Goal: Information Seeking & Learning: Learn about a topic

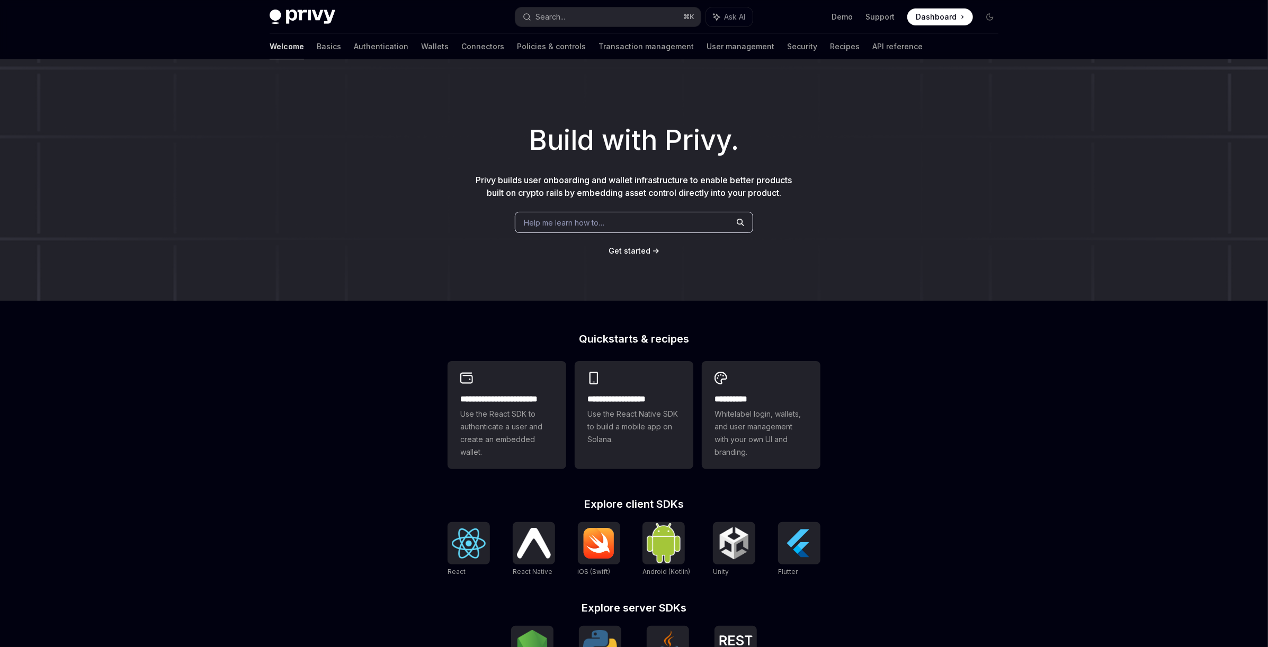
click at [399, 53] on div "Welcome Basics Authentication Wallets Connectors Policies & controls Transactio…" at bounding box center [596, 46] width 653 height 25
click at [421, 50] on link "Wallets" at bounding box center [435, 46] width 28 height 25
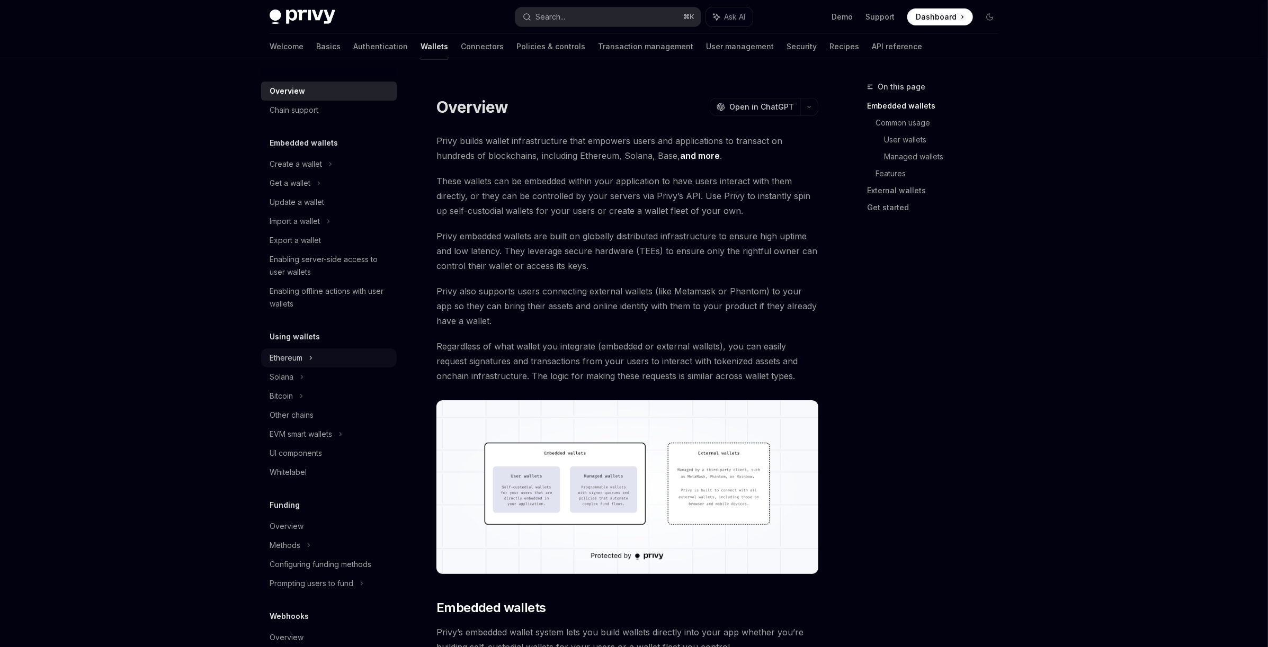
click at [312, 360] on icon at bounding box center [311, 358] width 4 height 13
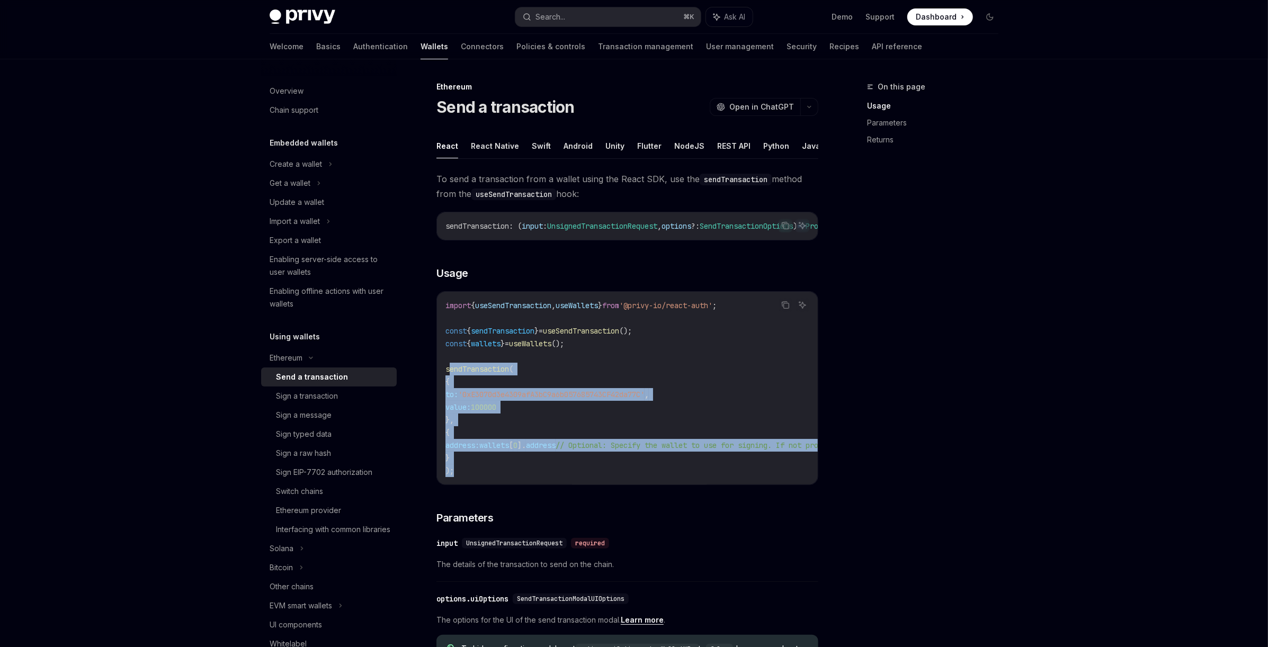
click at [526, 495] on div "To send a transaction from a wallet using the React SDK, use the sendTransactio…" at bounding box center [627, 546] width 382 height 748
click at [528, 496] on div "To send a transaction from a wallet using the React SDK, use the sendTransactio…" at bounding box center [627, 546] width 382 height 748
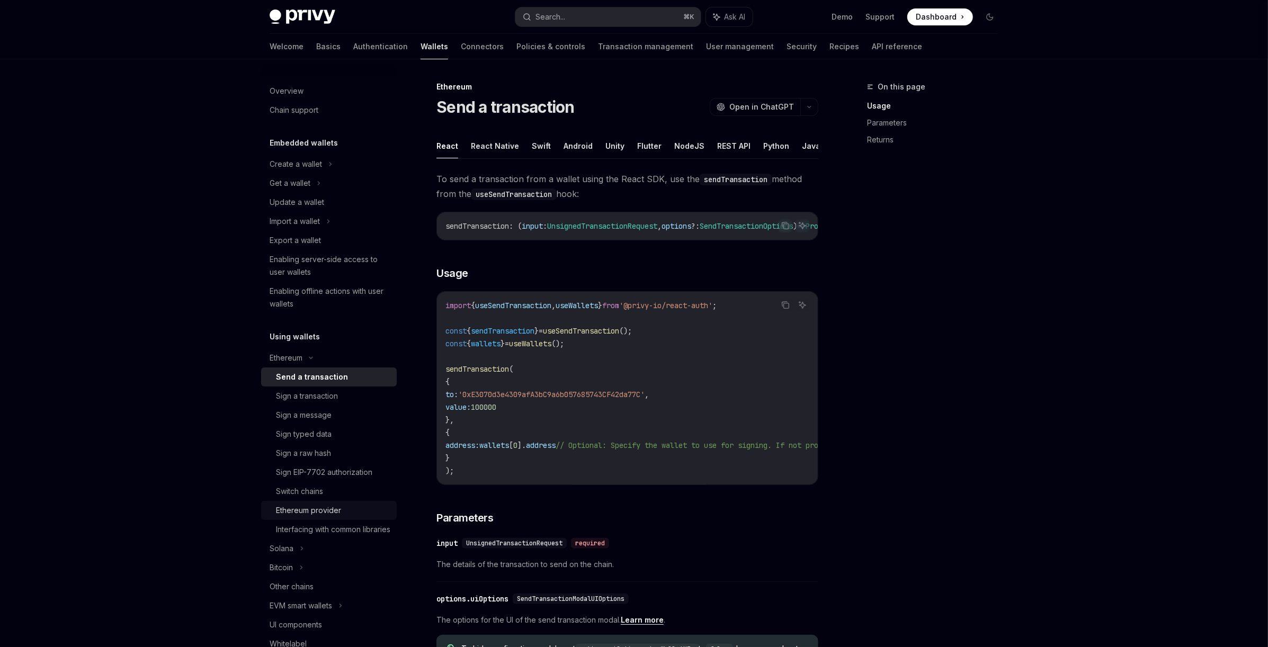
click at [337, 512] on div "Ethereum provider" at bounding box center [308, 510] width 65 height 13
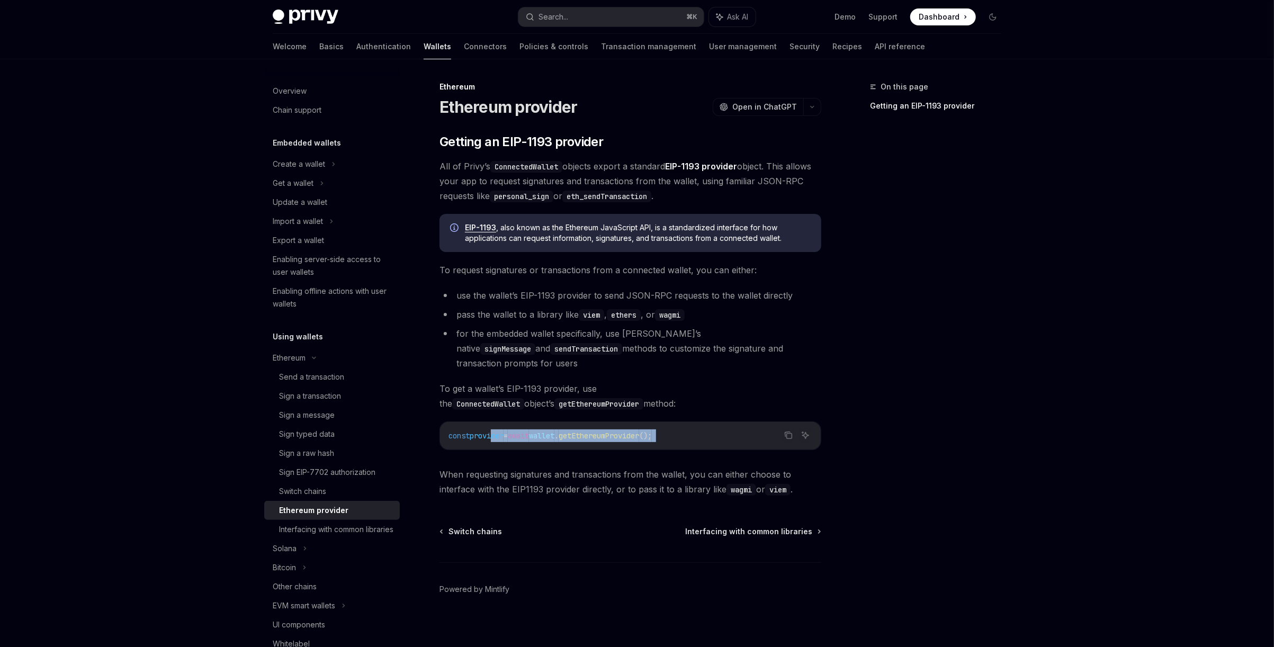
drag, startPoint x: 492, startPoint y: 421, endPoint x: 603, endPoint y: 443, distance: 112.9
click at [603, 443] on div "​ Getting an EIP-1193 provider All of Privy’s ConnectedWallet objects export a …" at bounding box center [631, 314] width 382 height 363
click at [602, 443] on div "​ Getting an EIP-1193 provider All of Privy’s ConnectedWallet objects export a …" at bounding box center [631, 314] width 382 height 363
click at [720, 167] on link "EIP-1193 provider" at bounding box center [701, 166] width 72 height 11
click at [323, 219] on div "Import a wallet" at bounding box center [298, 221] width 50 height 13
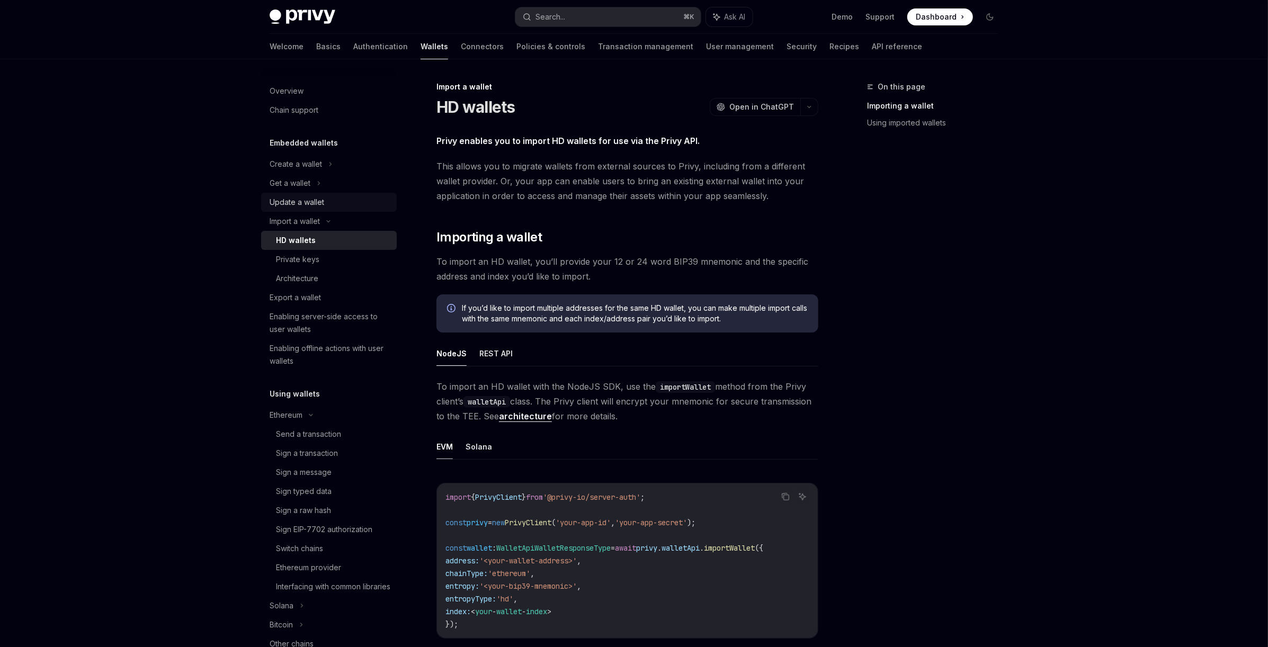
click at [318, 200] on div "Update a wallet" at bounding box center [297, 202] width 55 height 13
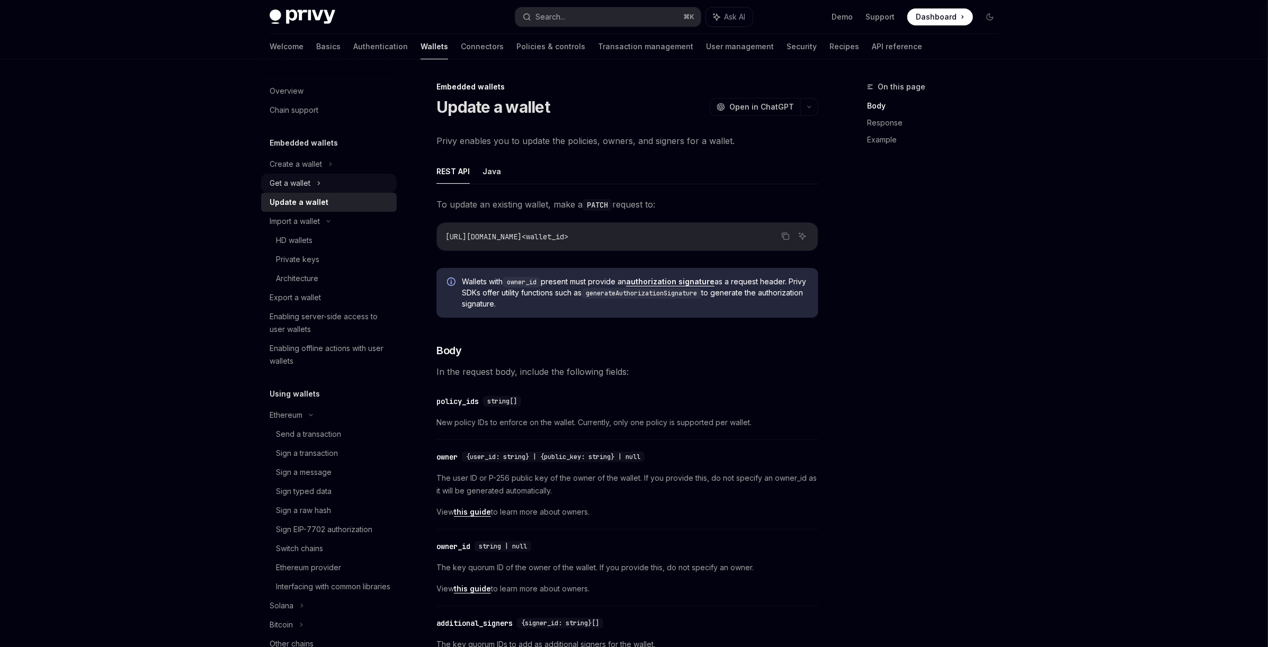
click at [323, 189] on div "Get a wallet" at bounding box center [329, 183] width 136 height 19
type textarea "*"
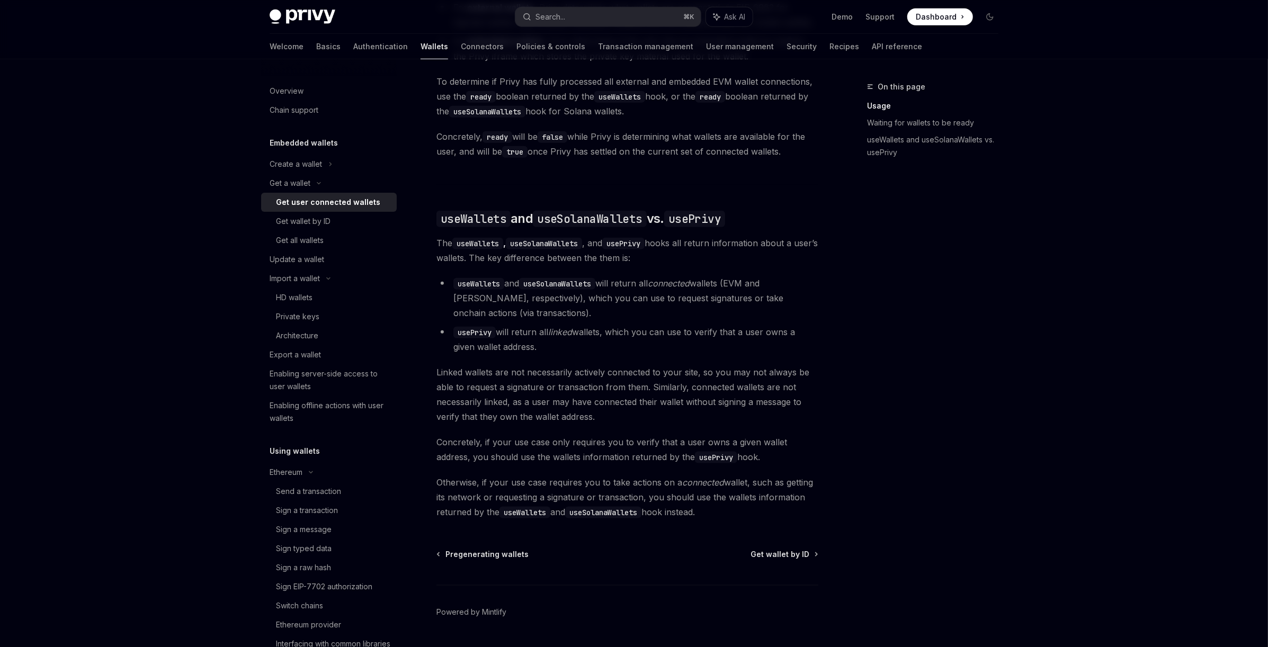
scroll to position [782, 0]
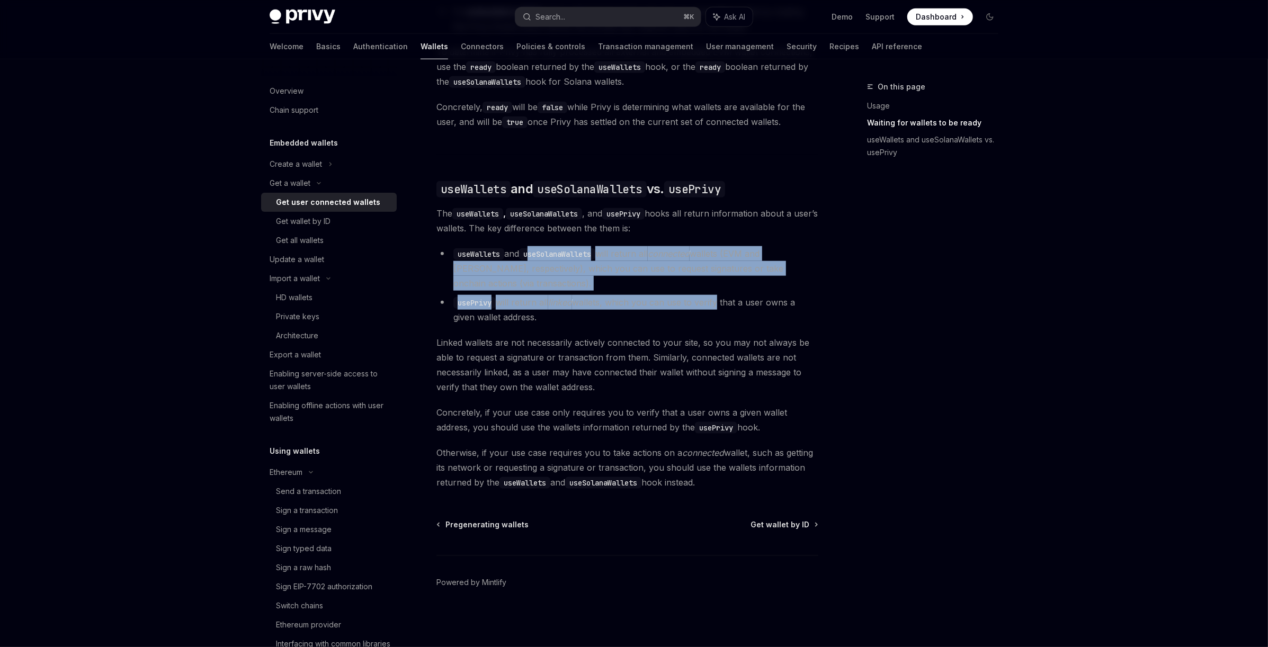
drag, startPoint x: 534, startPoint y: 247, endPoint x: 716, endPoint y: 296, distance: 188.5
click at [716, 296] on ul "useWallets and useSolanaWallets will return all connected wallets (EVM and Sola…" at bounding box center [627, 285] width 382 height 78
click at [716, 296] on li "usePrivy will return all linked wallets, which you can use to verify that a use…" at bounding box center [627, 310] width 382 height 30
drag, startPoint x: 598, startPoint y: 274, endPoint x: 790, endPoint y: 342, distance: 202.9
click at [786, 341] on div "Ethereum Solana To access connected wallets with the React SDK, use the wallets…" at bounding box center [627, 63] width 382 height 854
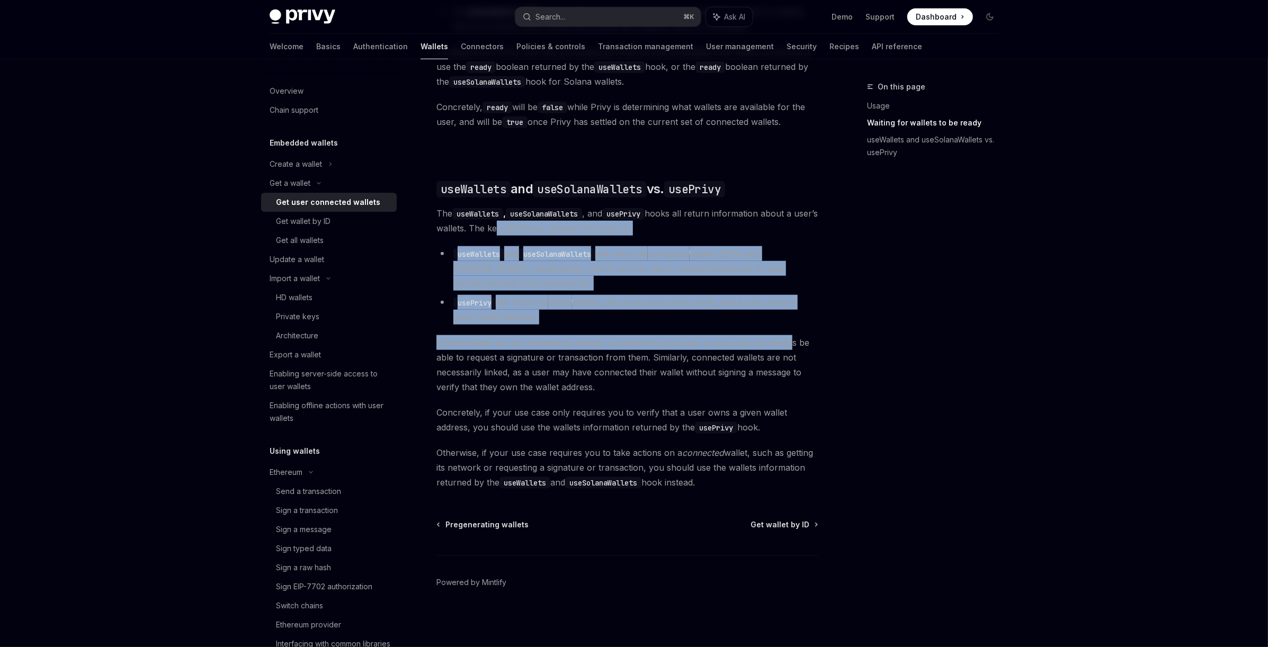
click at [789, 342] on span "Linked wallets are not necessarily actively connected to your site, so you may …" at bounding box center [627, 364] width 382 height 59
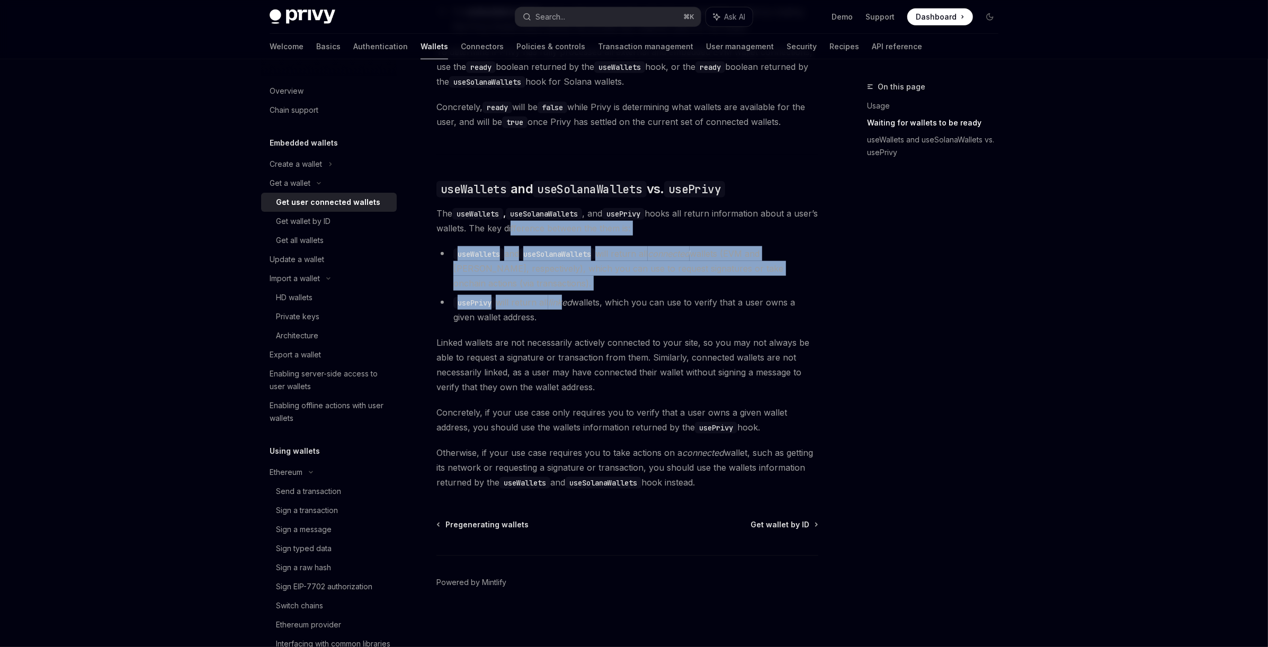
drag, startPoint x: 534, startPoint y: 224, endPoint x: 573, endPoint y: 307, distance: 91.5
click at [570, 304] on div "Ethereum Solana To access connected wallets with the React SDK, use the wallets…" at bounding box center [627, 63] width 382 height 854
click at [572, 307] on em "linked" at bounding box center [560, 302] width 24 height 11
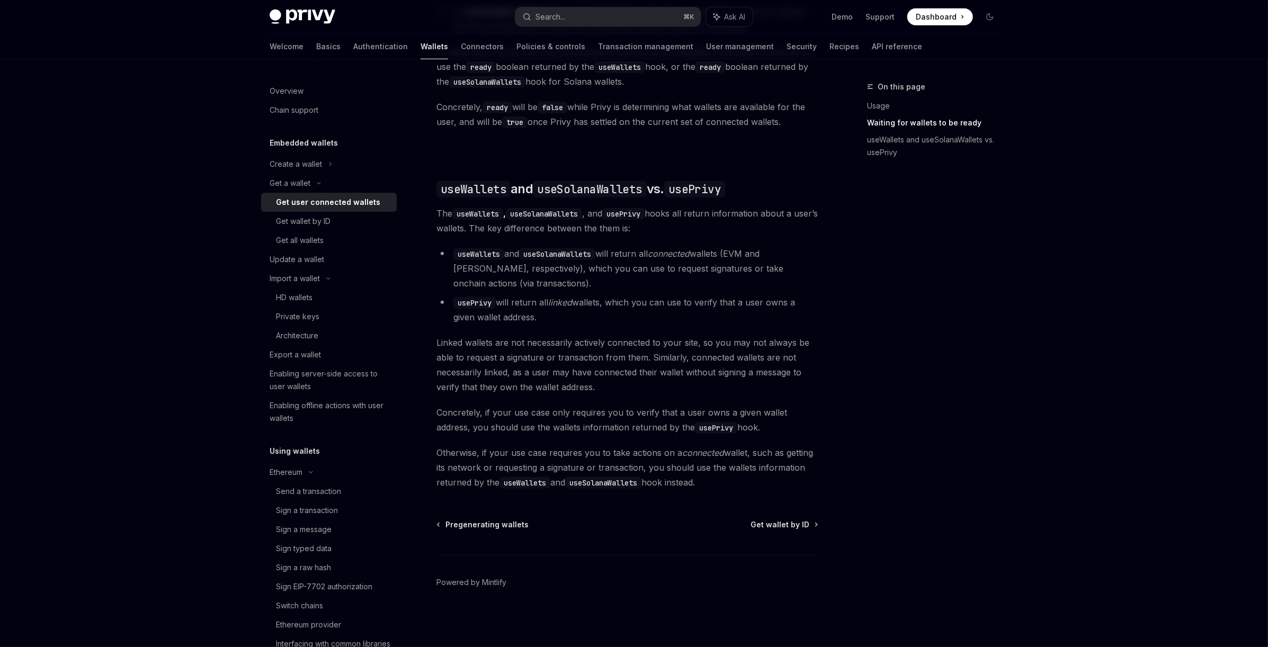
click at [891, 201] on div "On this page Usage Waiting for wallets to be ready useWallets and useSolanaWall…" at bounding box center [926, 364] width 161 height 567
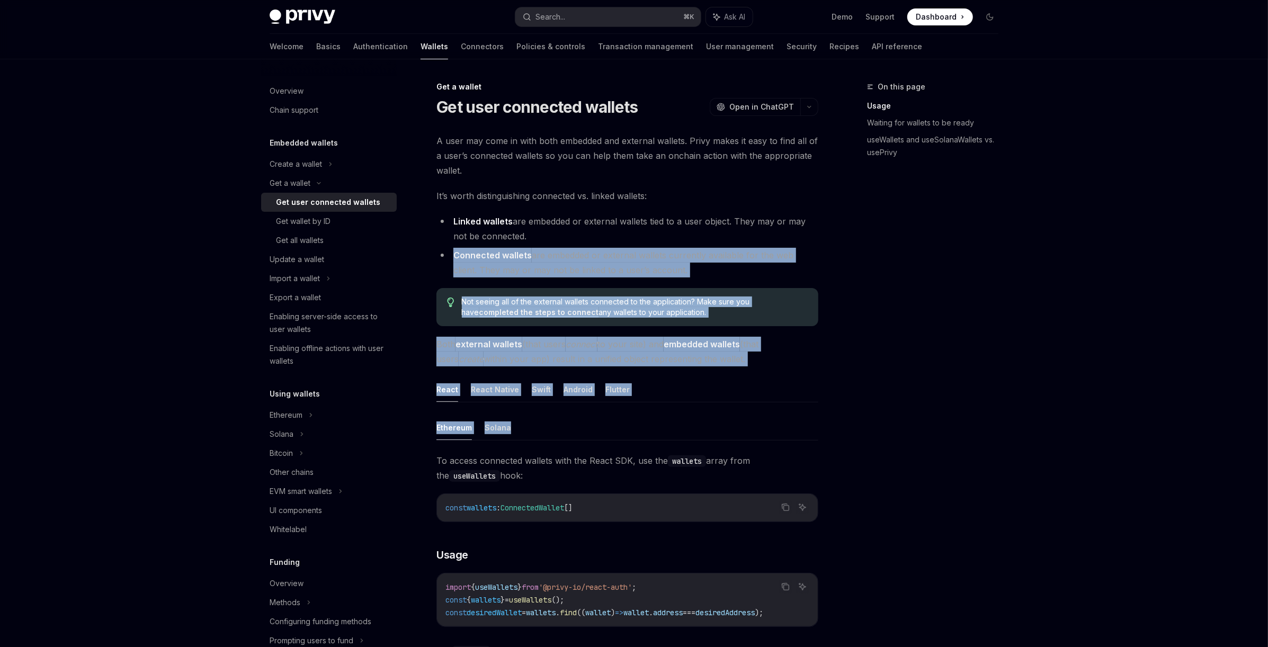
drag, startPoint x: 525, startPoint y: 233, endPoint x: 688, endPoint y: 447, distance: 269.2
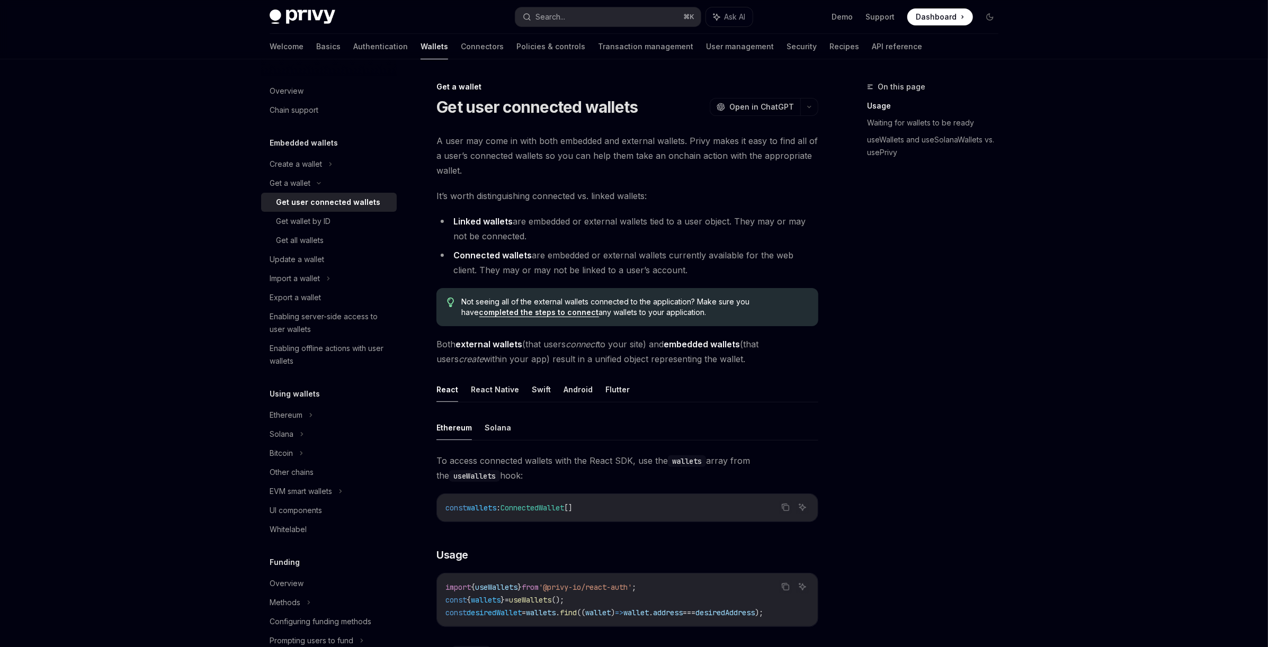
click at [689, 448] on div "Ethereum Solana To access connected wallets with the React SDK, use the wallets…" at bounding box center [627, 537] width 382 height 244
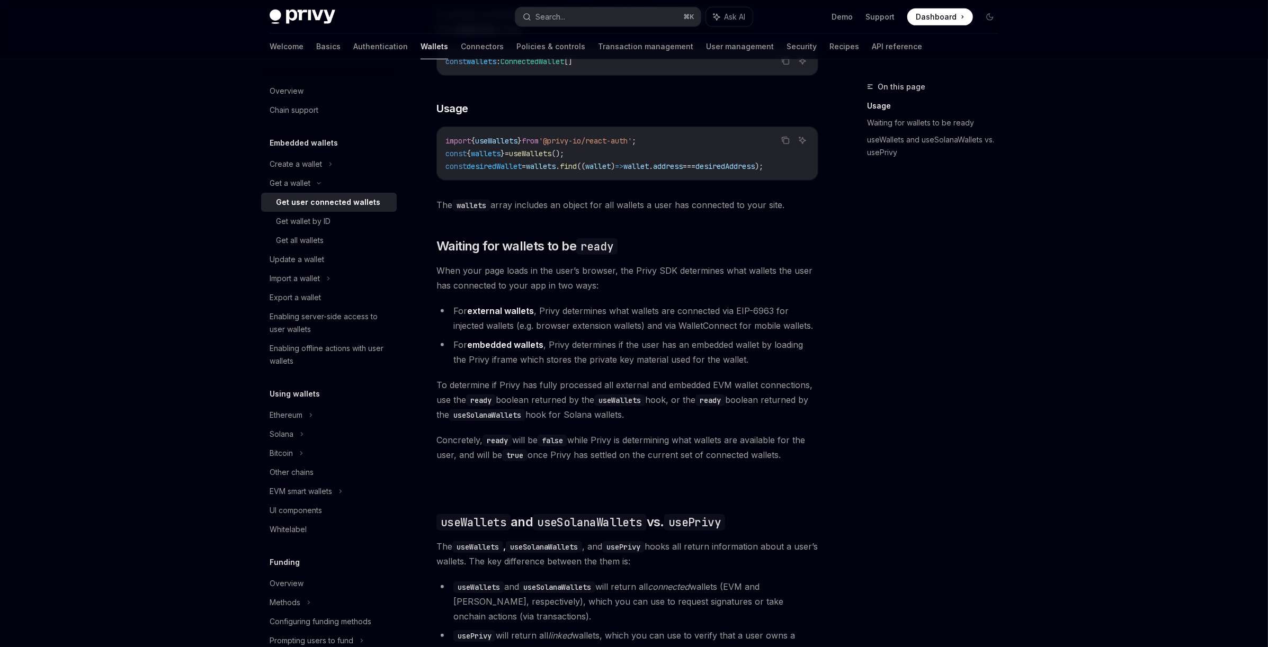
scroll to position [606, 0]
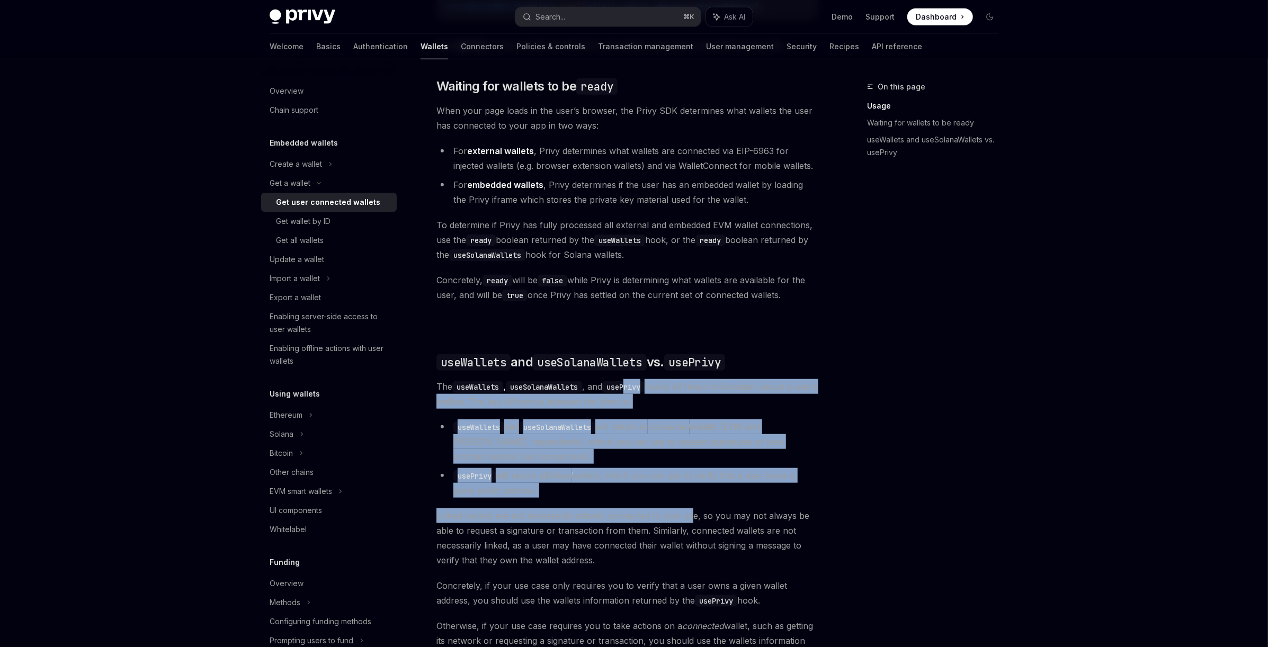
click at [693, 513] on div "Ethereum Solana To access connected wallets with the React SDK, use the wallets…" at bounding box center [627, 236] width 382 height 854
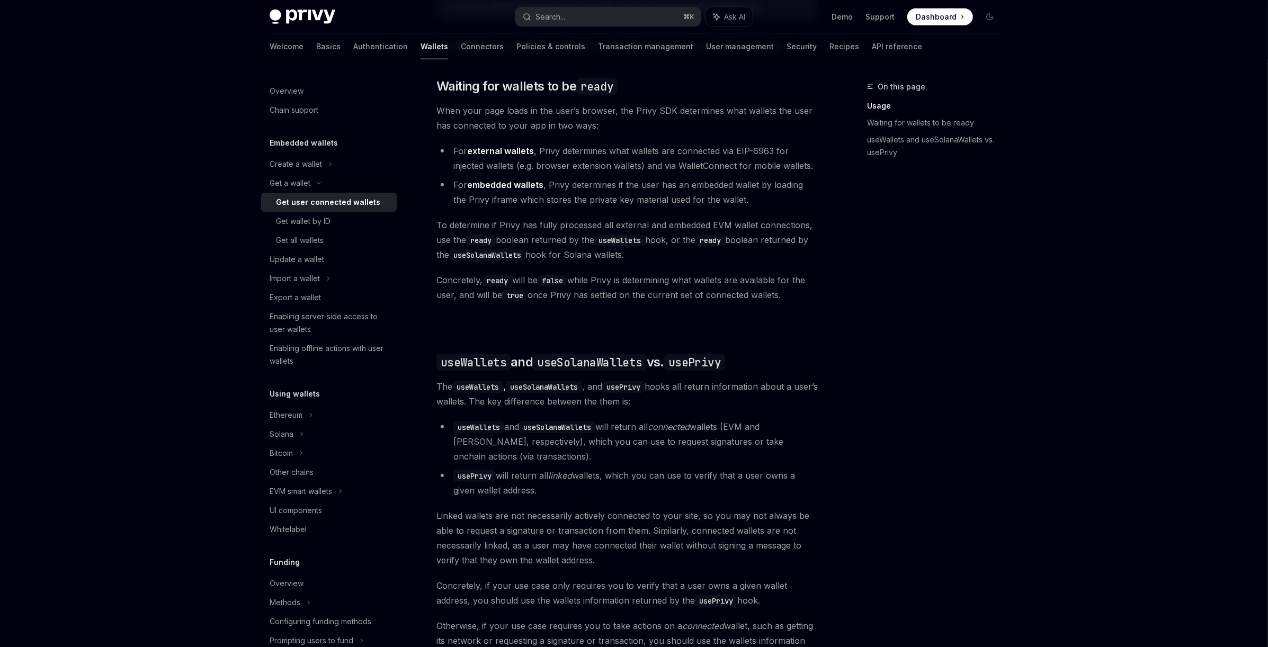
click at [693, 513] on span "Linked wallets are not necessarily actively connected to your site, so you may …" at bounding box center [627, 537] width 382 height 59
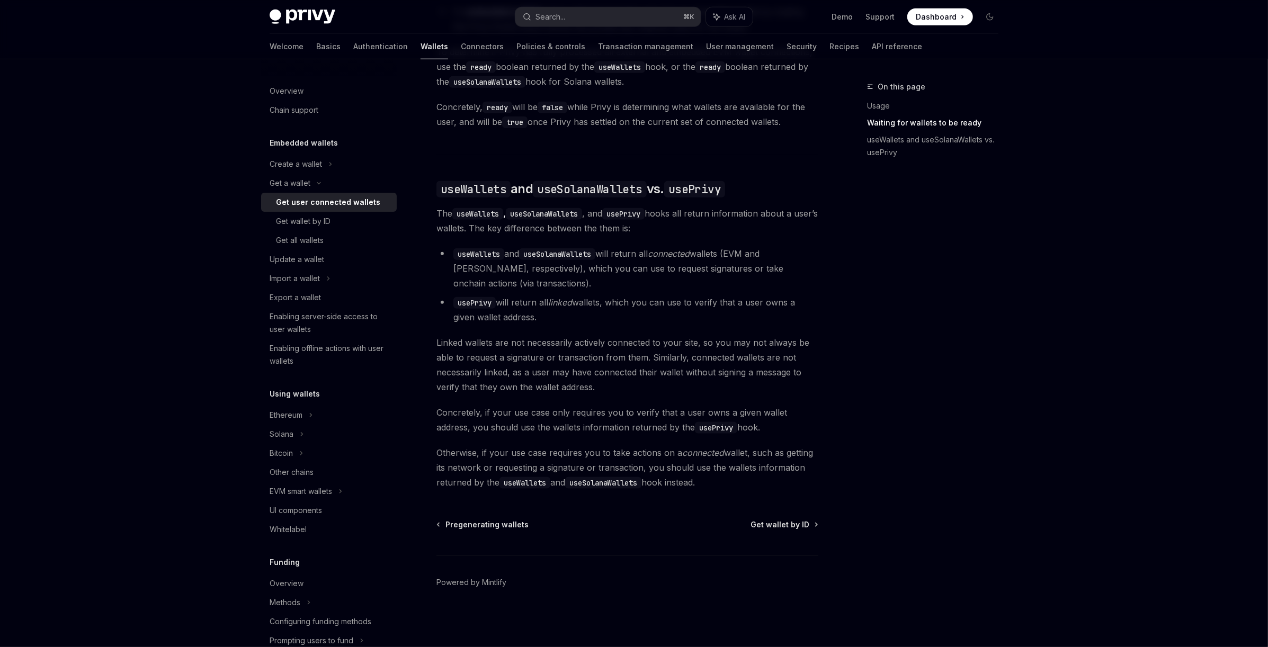
drag, startPoint x: 574, startPoint y: 296, endPoint x: 708, endPoint y: 443, distance: 198.7
click at [708, 443] on div "Ethereum Solana To access connected wallets with the React SDK, use the wallets…" at bounding box center [627, 63] width 382 height 854
click at [707, 443] on div "Ethereum Solana To access connected wallets with the React SDK, use the wallets…" at bounding box center [627, 63] width 382 height 854
click at [329, 242] on div "Get all wallets" at bounding box center [333, 240] width 114 height 13
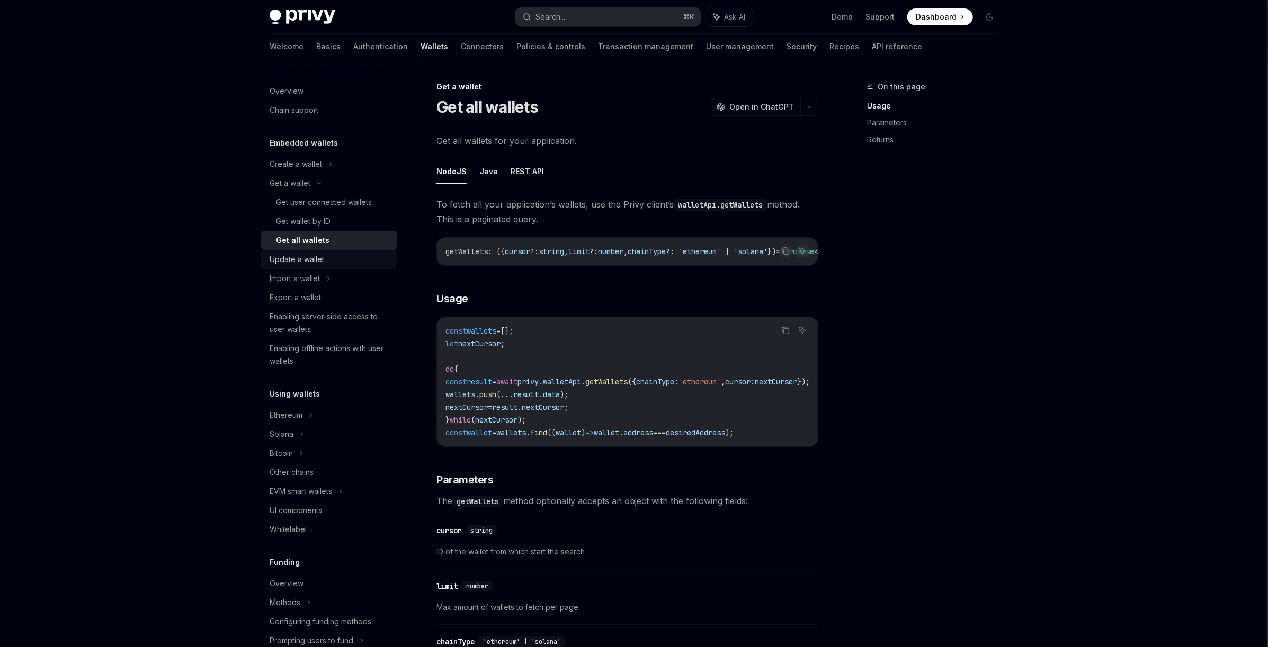
click at [322, 255] on div "Update a wallet" at bounding box center [297, 259] width 55 height 13
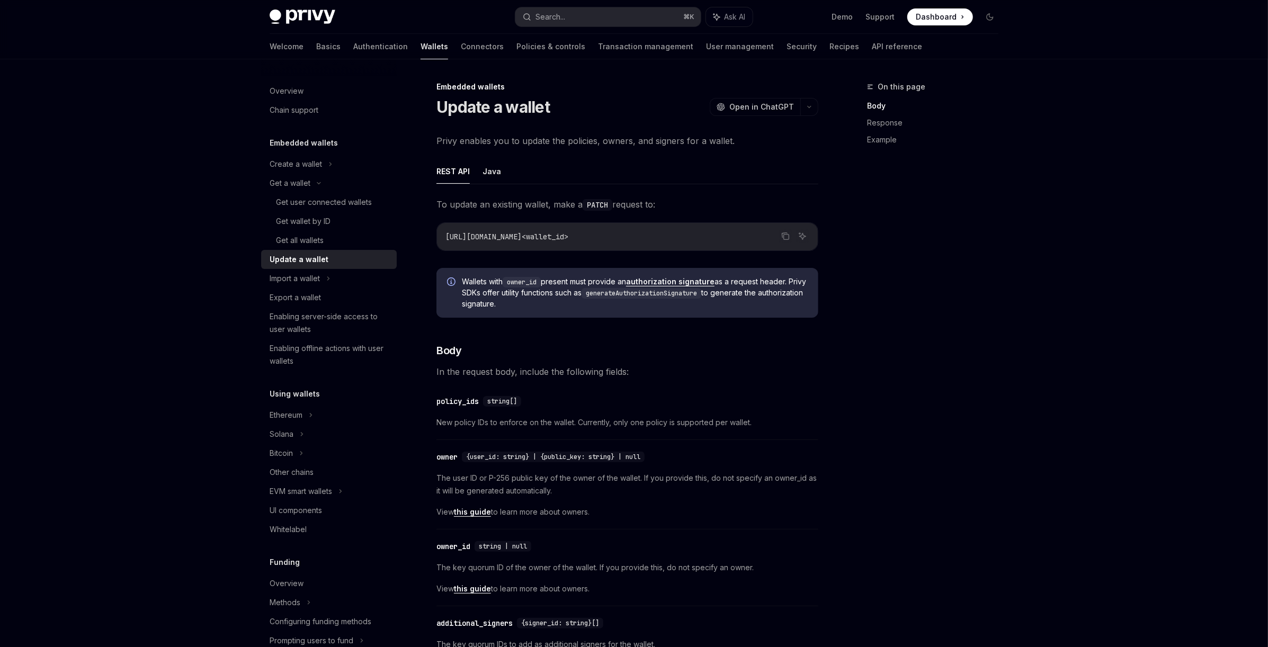
click at [321, 260] on div "Update a wallet" at bounding box center [299, 259] width 59 height 13
click at [302, 414] on div "Ethereum" at bounding box center [286, 415] width 33 height 13
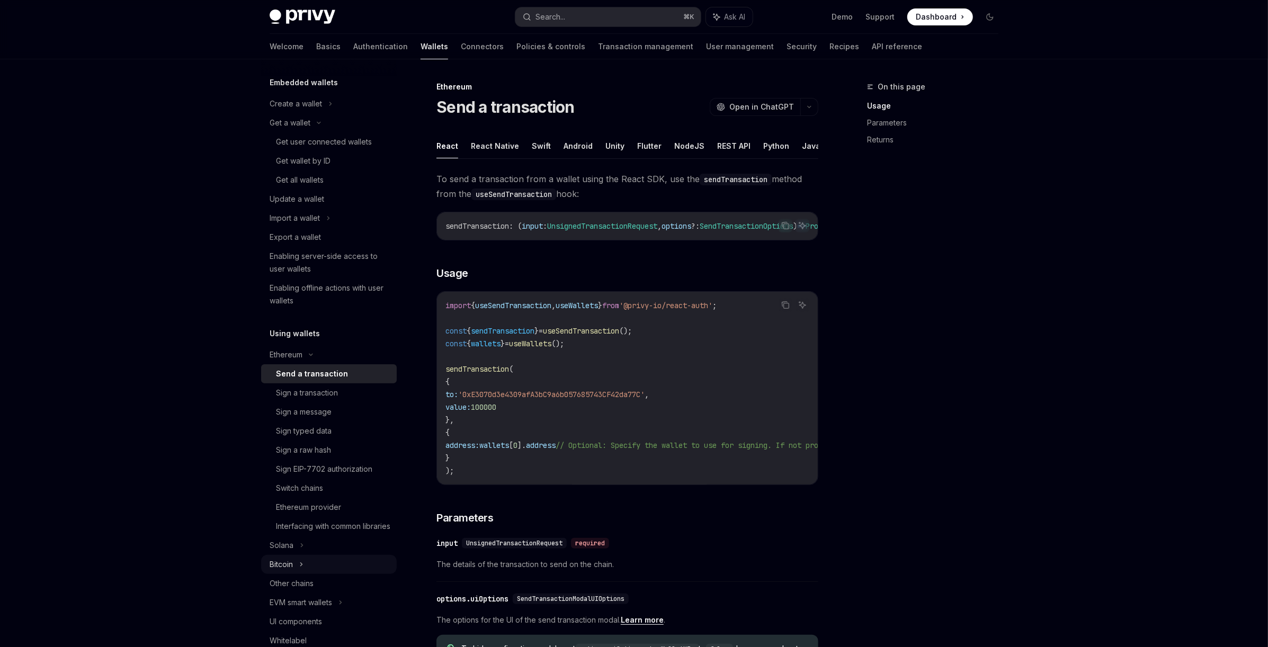
scroll to position [164, 0]
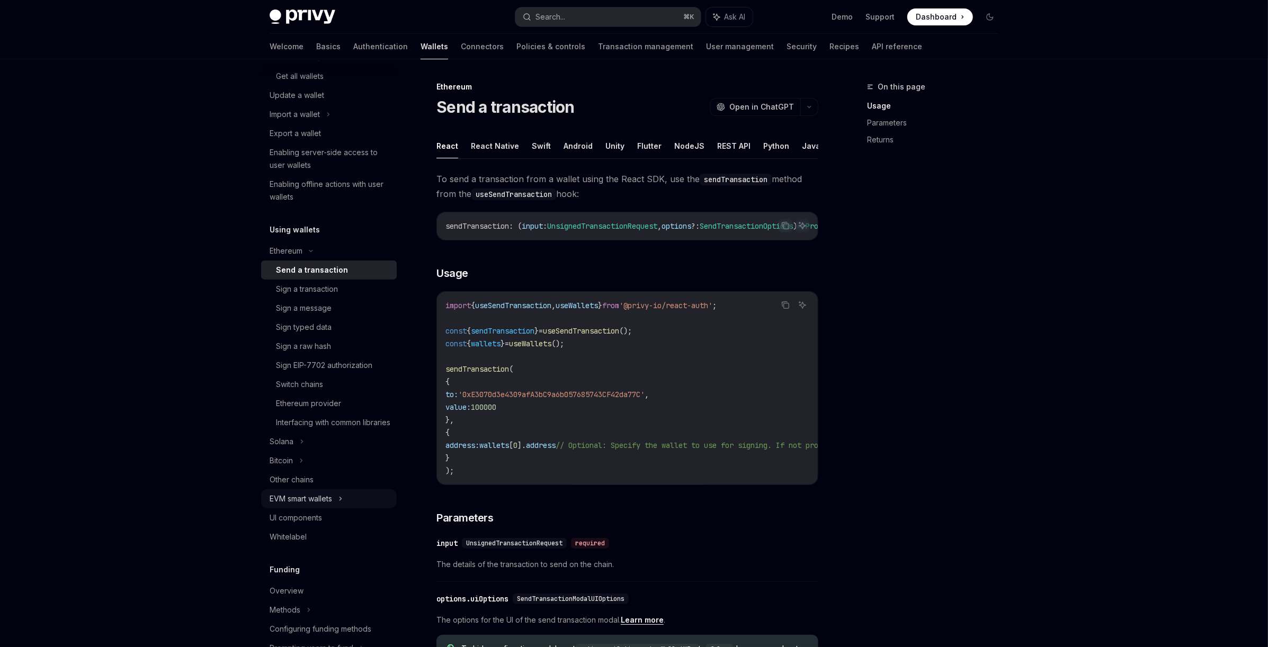
click at [330, 505] on div "EVM smart wallets" at bounding box center [301, 499] width 62 height 13
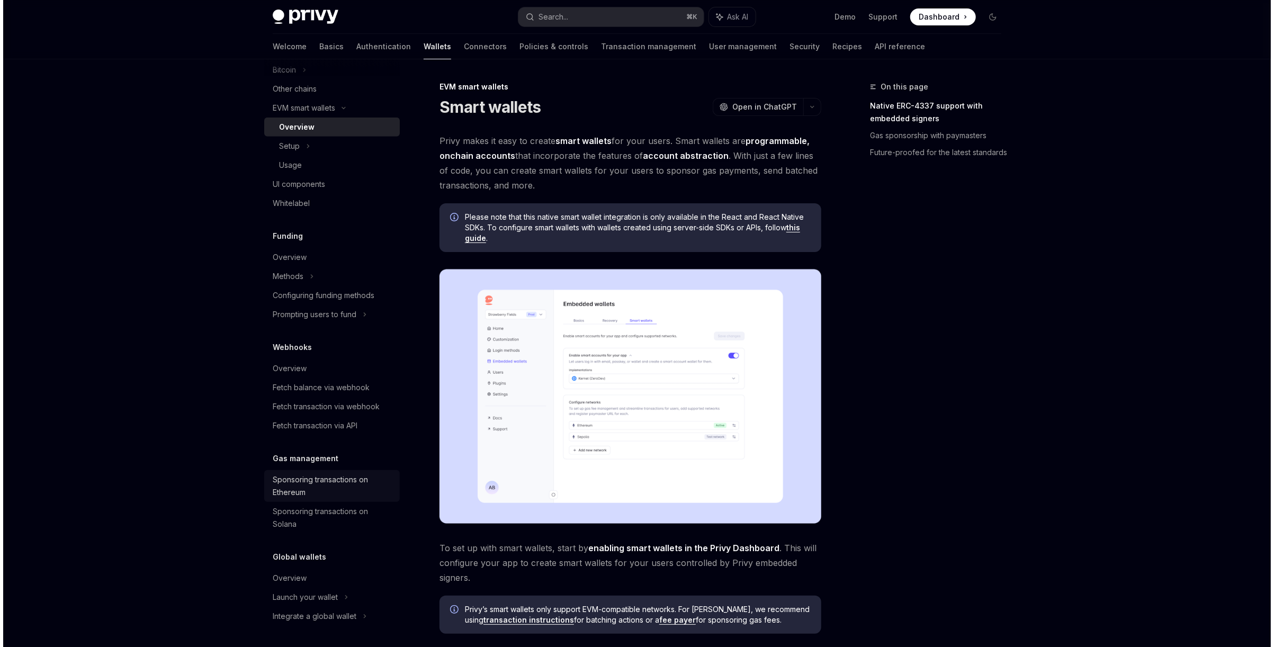
scroll to position [272, 0]
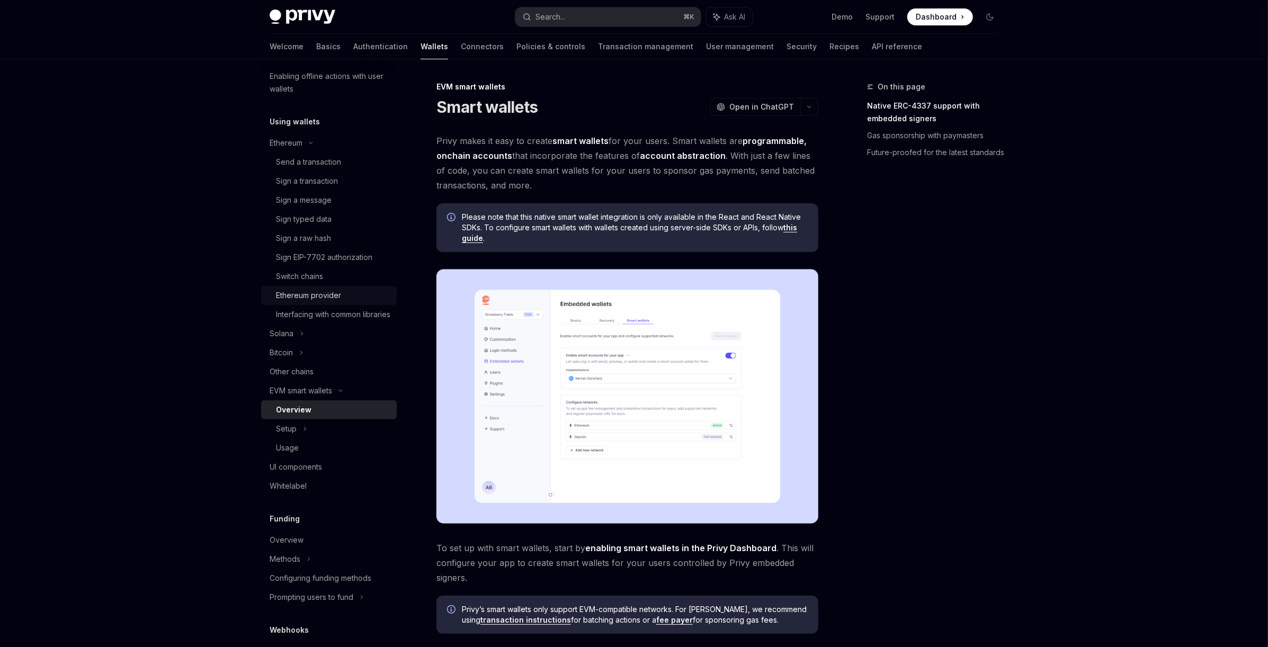
click at [342, 298] on div "Ethereum provider" at bounding box center [333, 295] width 114 height 13
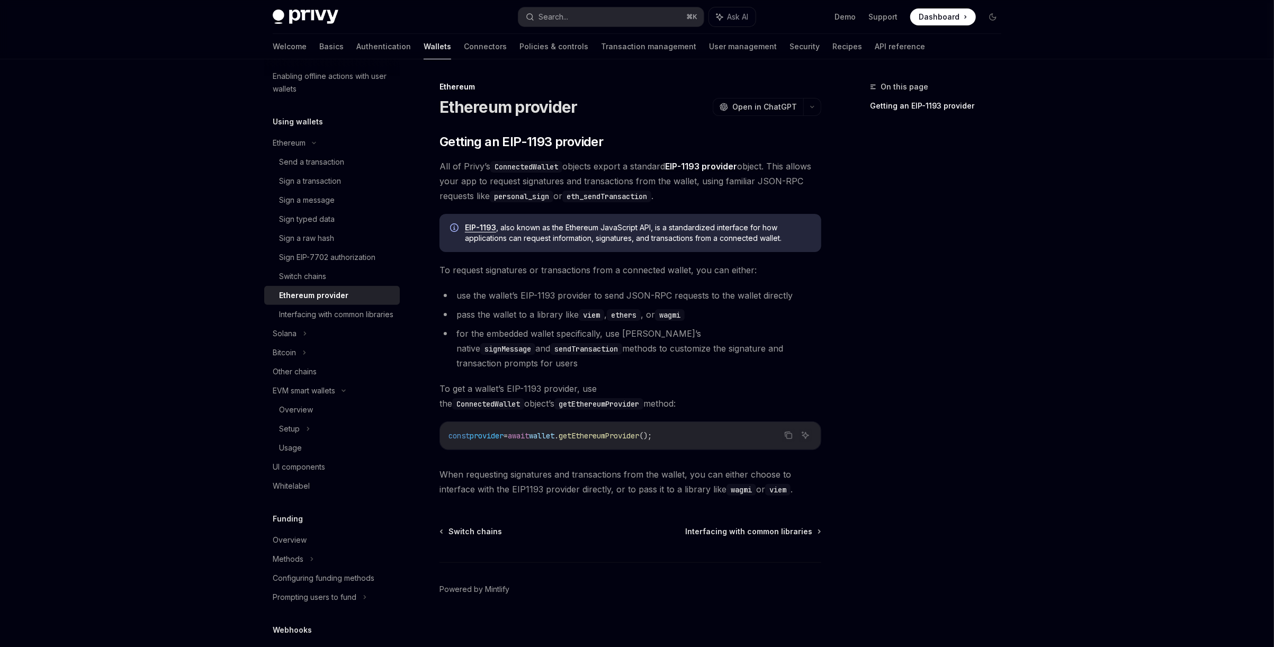
type textarea "*"
